Goal: Find specific page/section: Find specific page/section

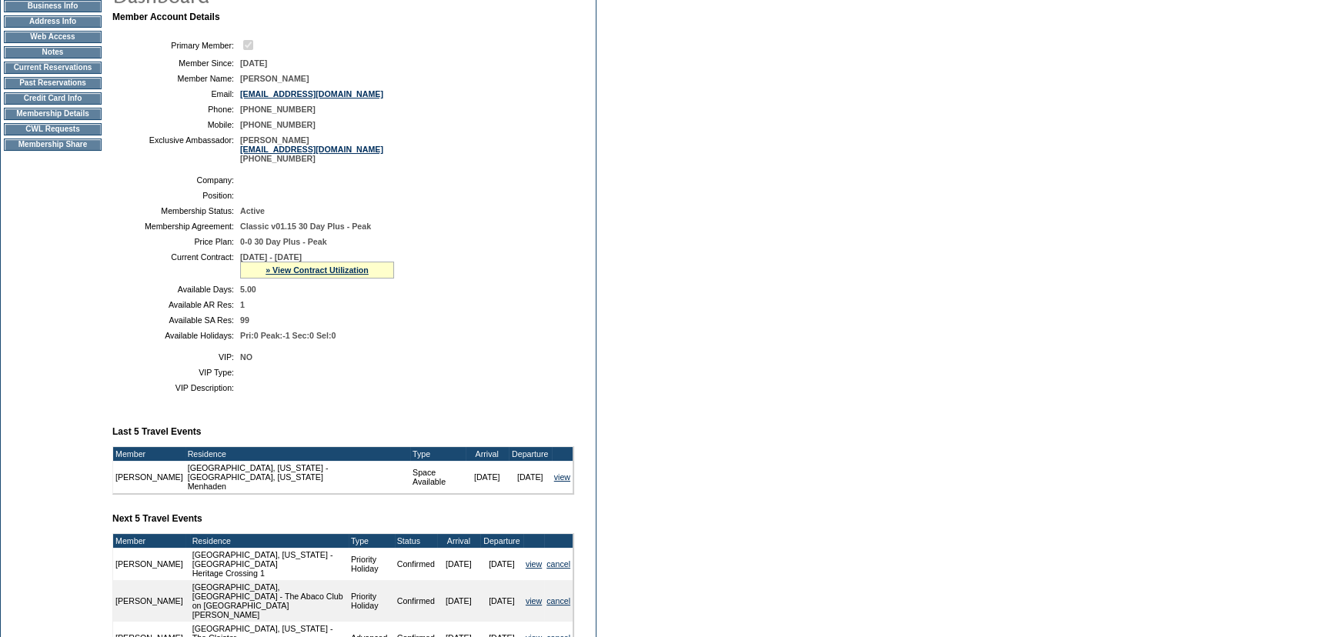
scroll to position [139, 0]
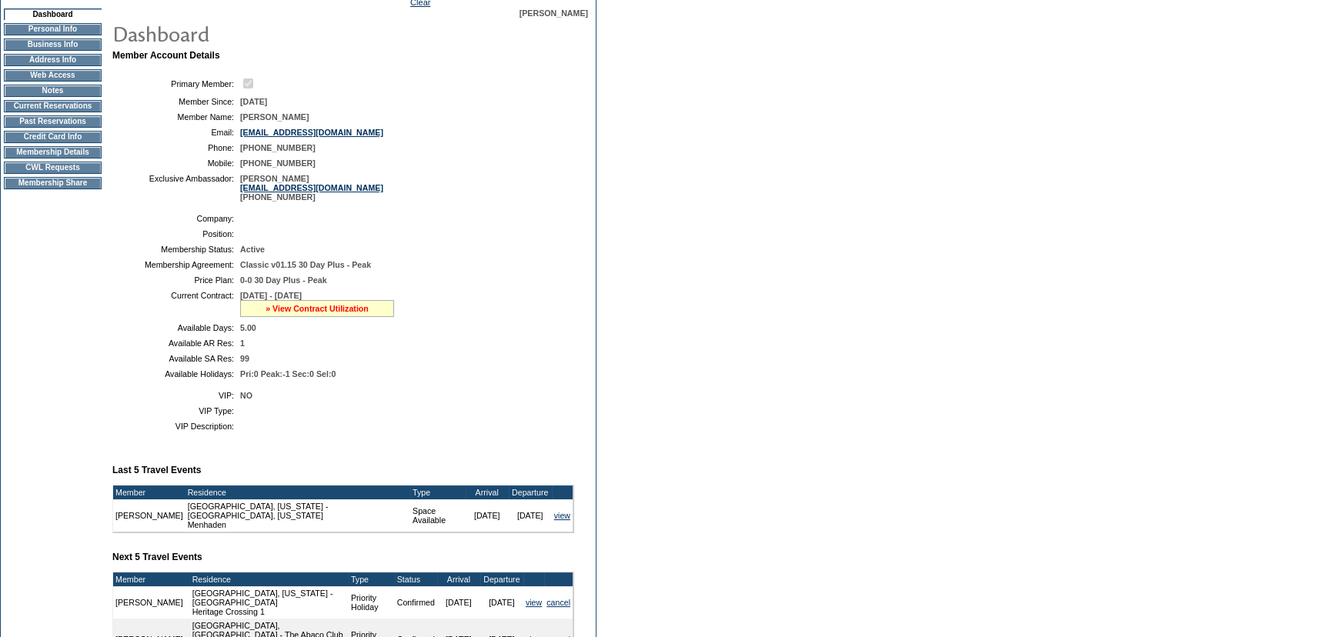
click at [331, 309] on link "» View Contract Utilization" at bounding box center [317, 308] width 103 height 9
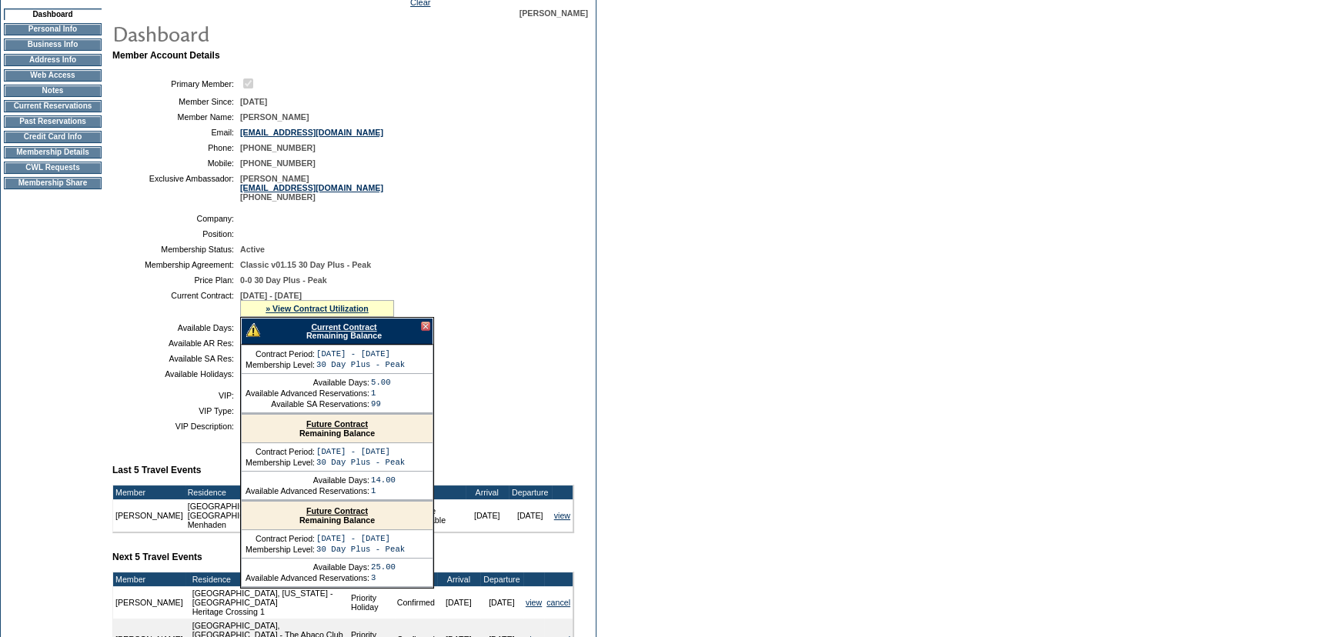
click at [327, 329] on link "Current Contract" at bounding box center [343, 327] width 65 height 9
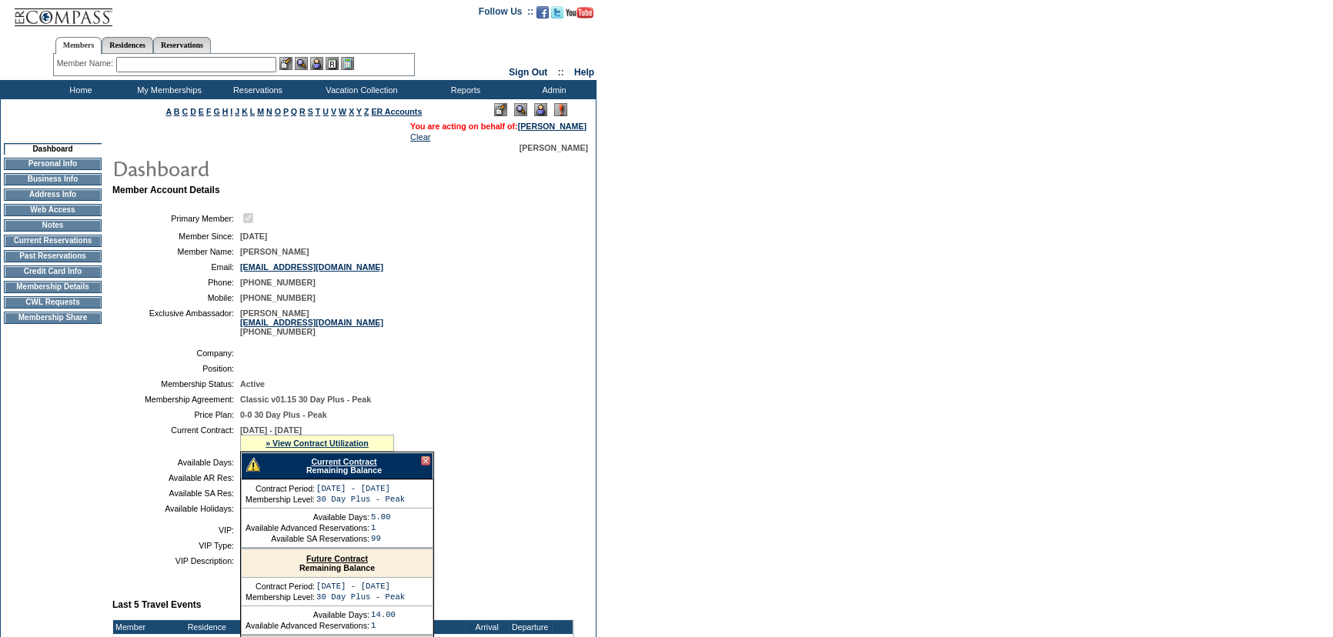
scroll to position [0, 0]
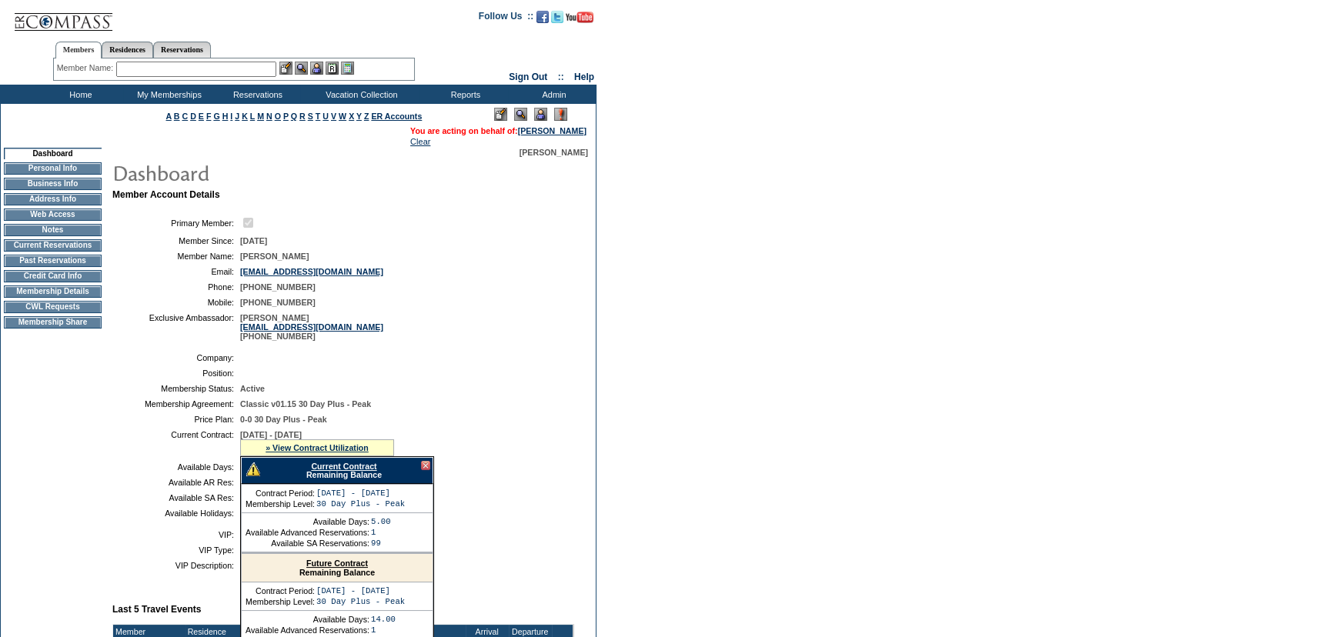
click at [79, 296] on td "Membership Details" at bounding box center [53, 292] width 98 height 12
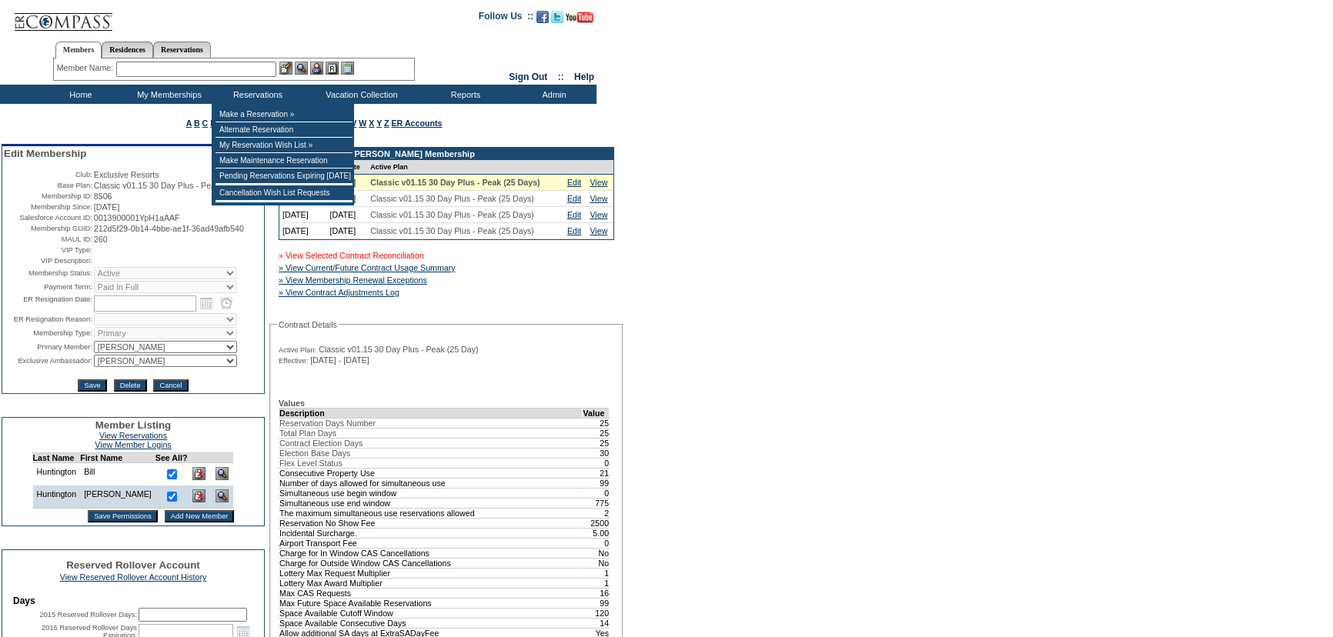
click at [369, 260] on link "» View Selected Contract Reconciliation" at bounding box center [352, 255] width 146 height 9
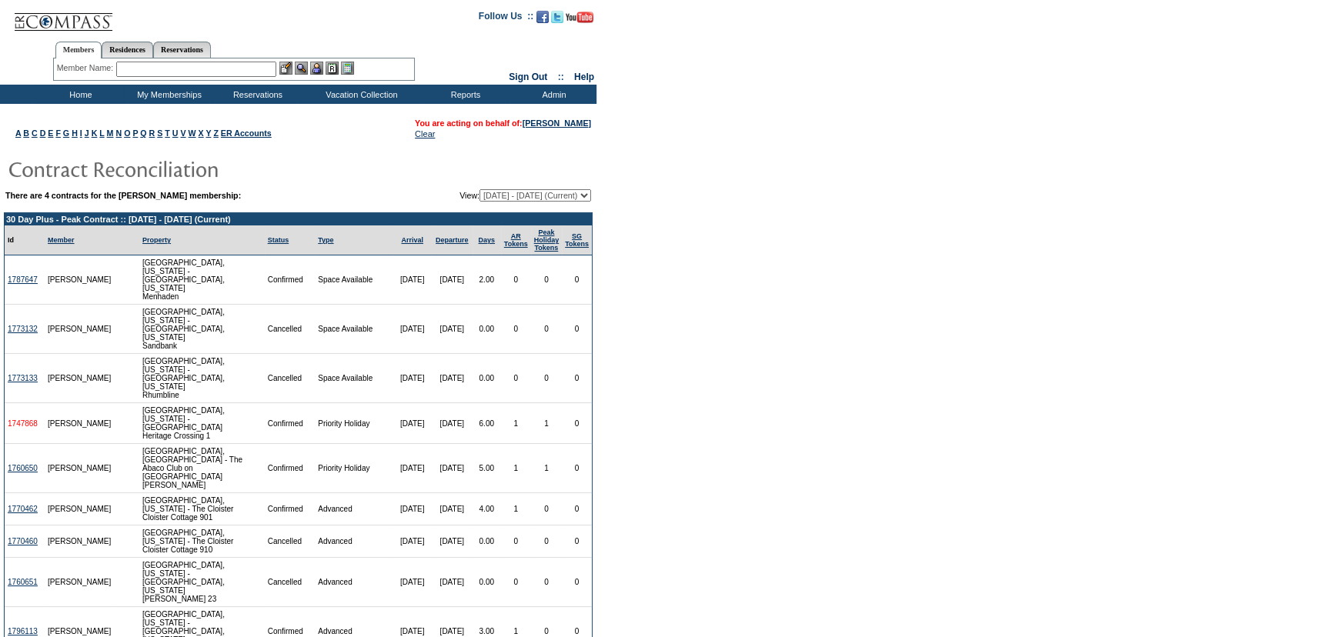
click at [32, 420] on link "1747868" at bounding box center [23, 424] width 30 height 8
